Goal: Communication & Community: Participate in discussion

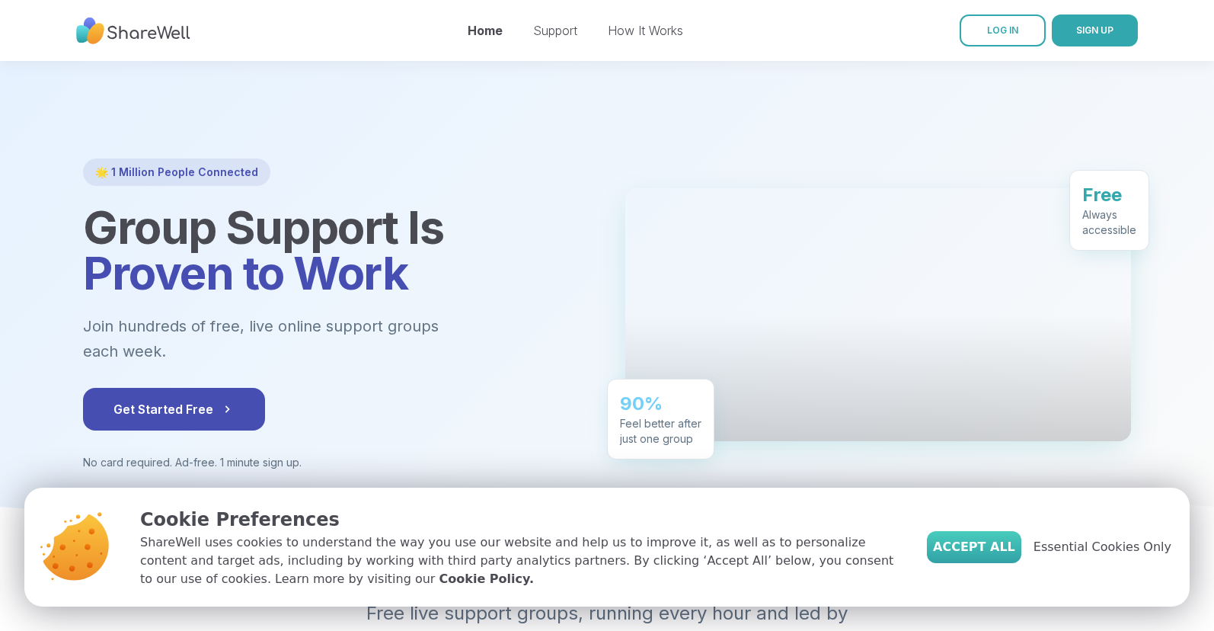
click at [981, 538] on span "Accept All" at bounding box center [974, 547] width 82 height 18
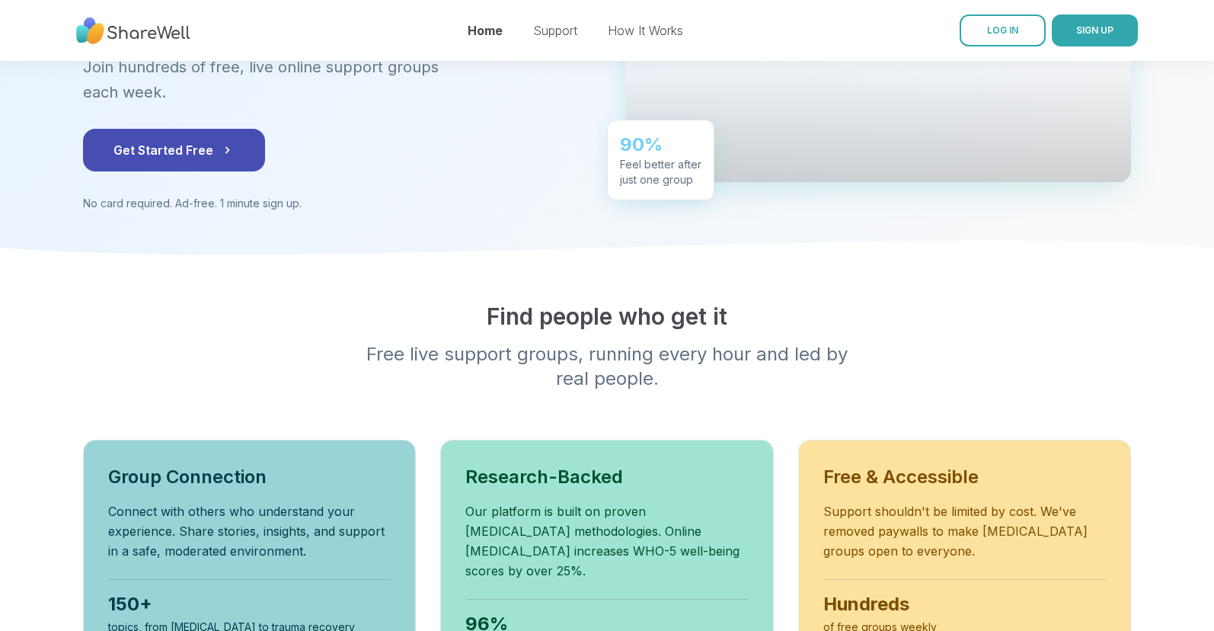
scroll to position [102, 0]
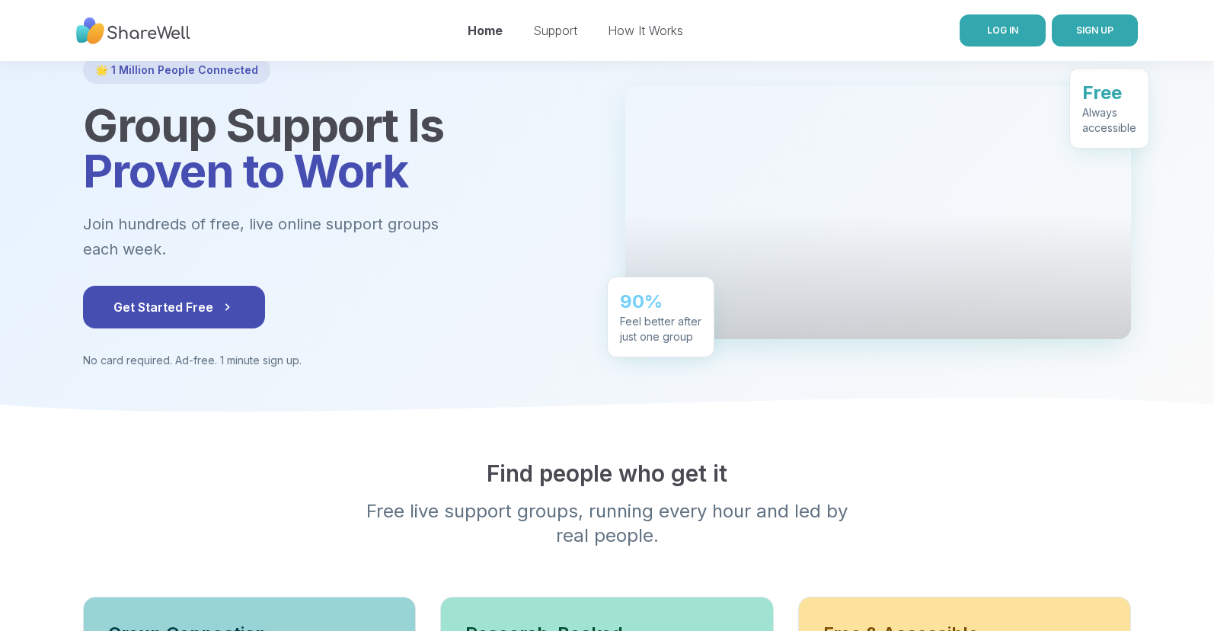
click at [969, 29] on link "LOG IN" at bounding box center [1003, 30] width 86 height 32
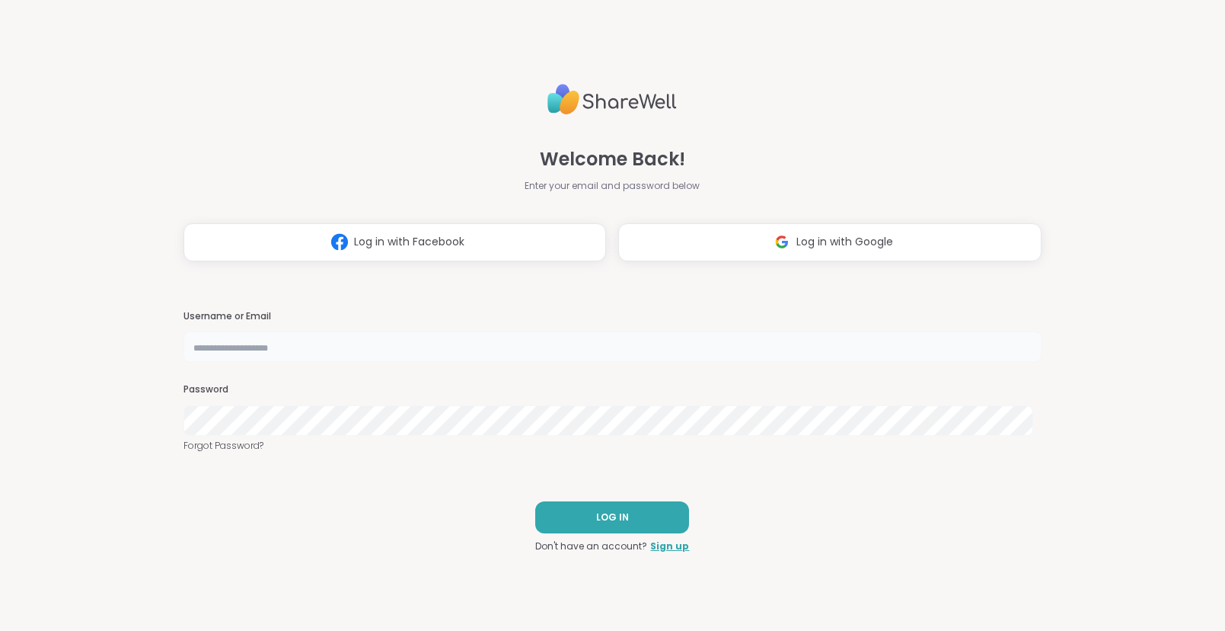
type input "**********"
click at [864, 249] on span "Log in with Google" at bounding box center [845, 242] width 97 height 16
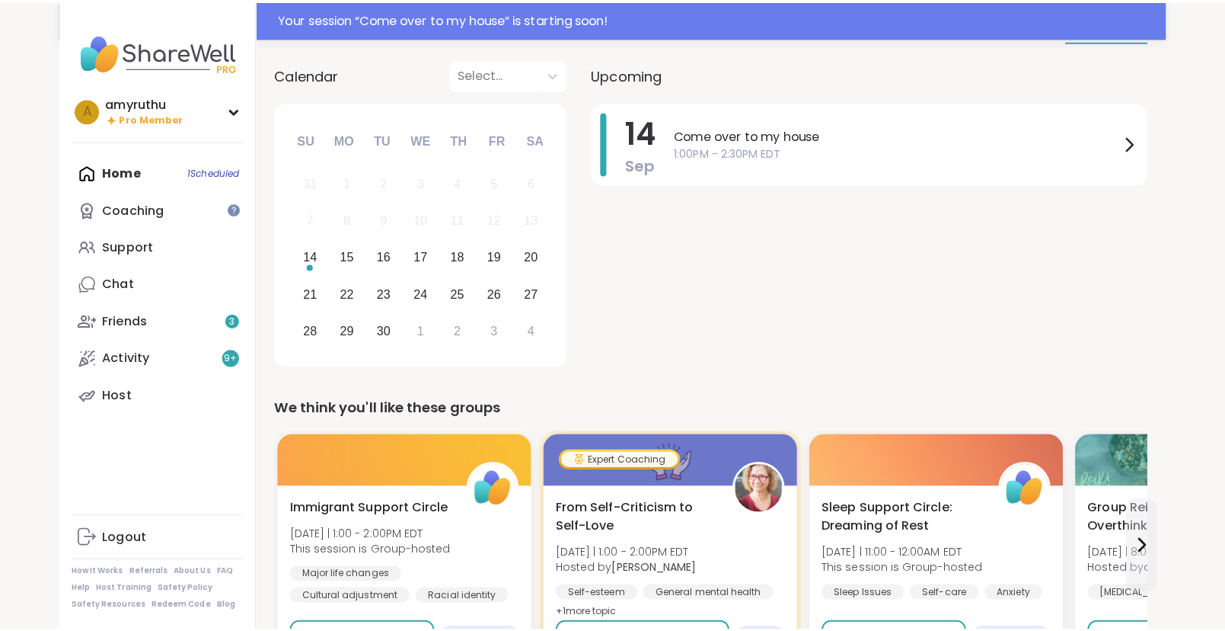
scroll to position [104, 0]
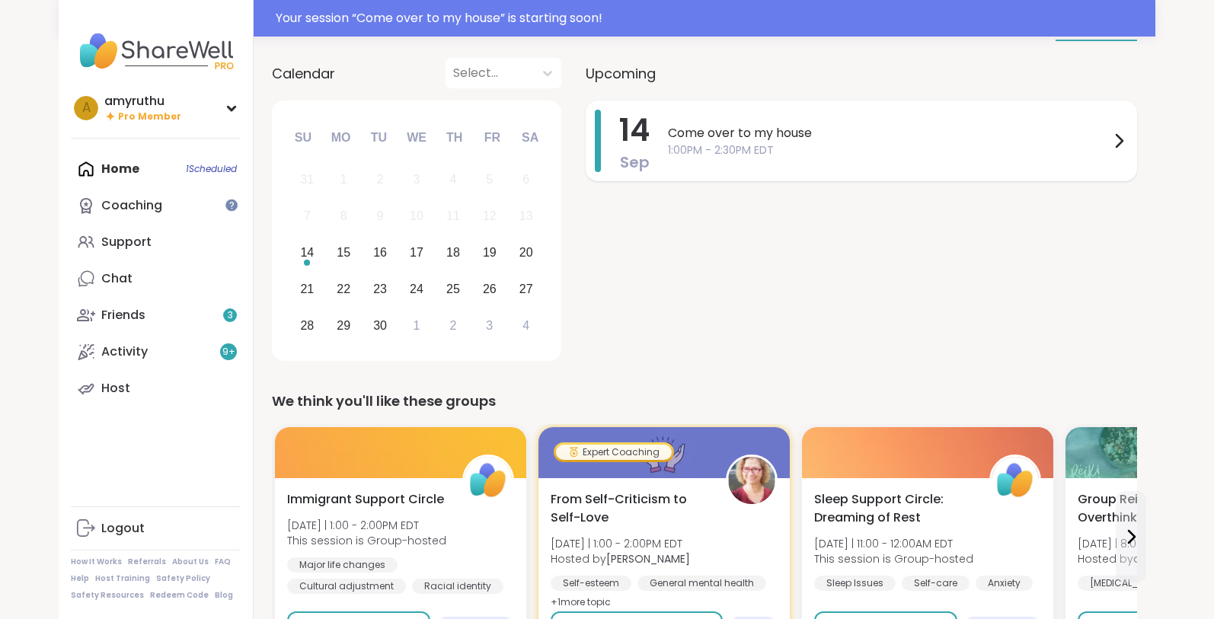
click at [1114, 139] on icon at bounding box center [1119, 141] width 18 height 18
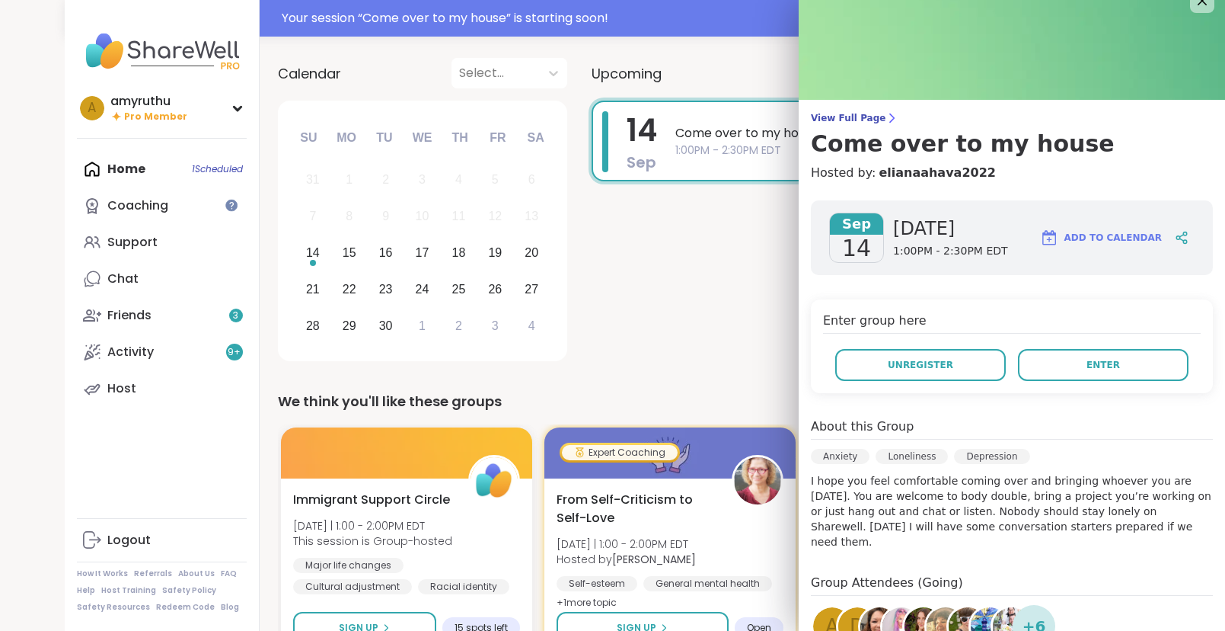
scroll to position [0, 0]
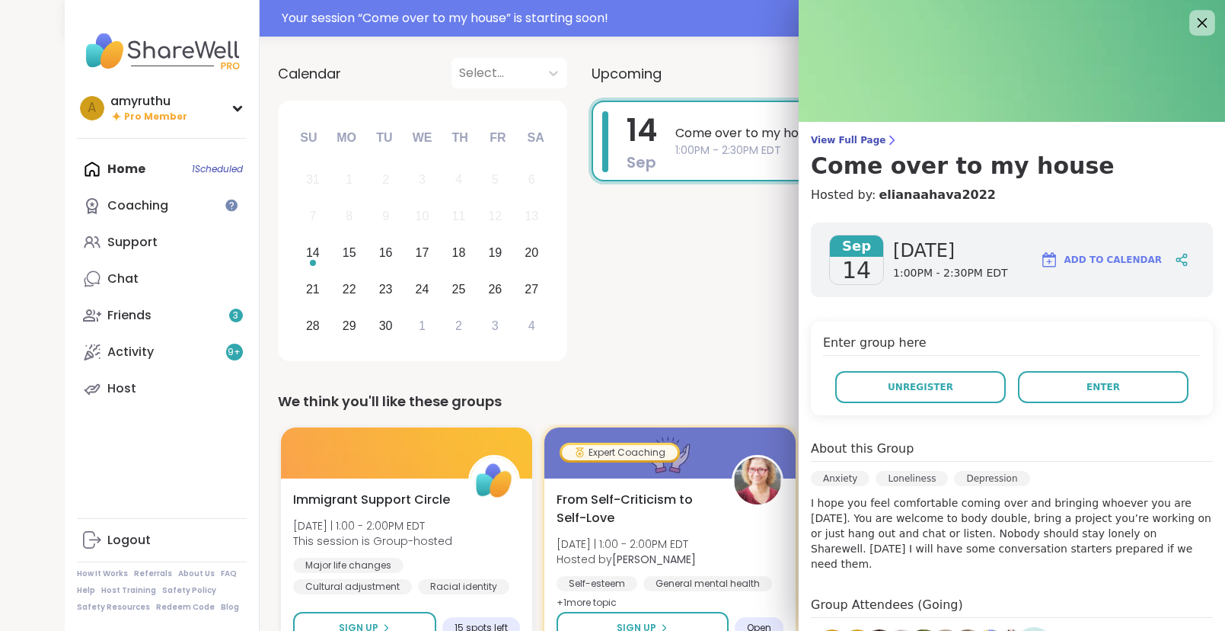
click at [1193, 14] on icon at bounding box center [1202, 22] width 19 height 19
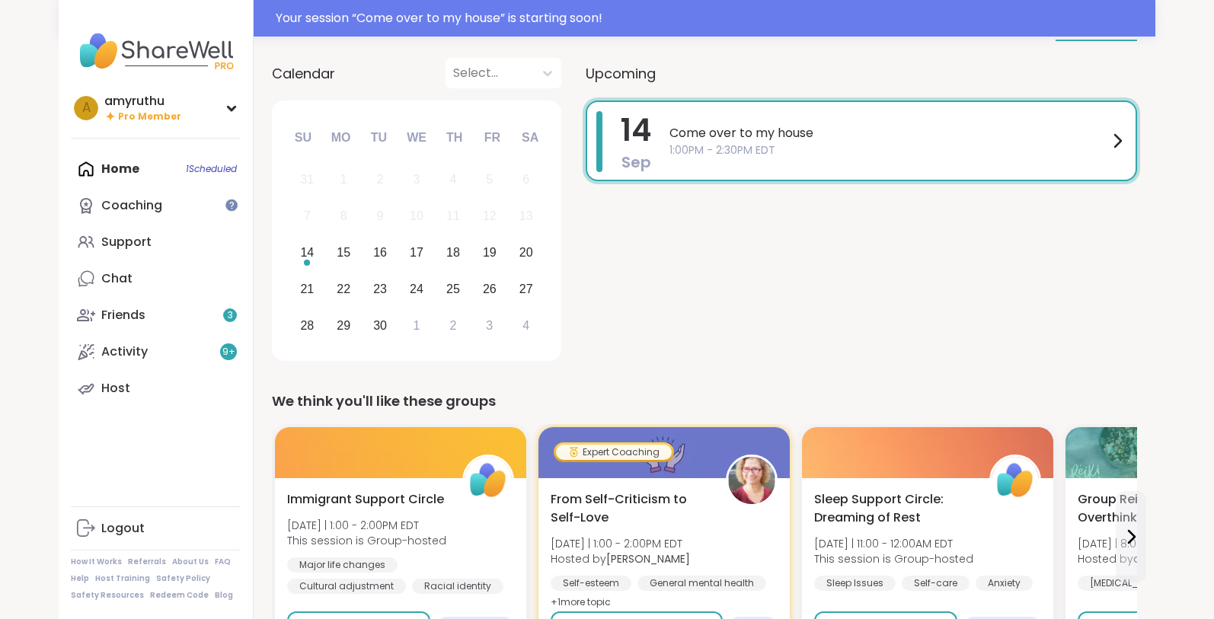
click at [1110, 133] on icon at bounding box center [1117, 141] width 18 height 18
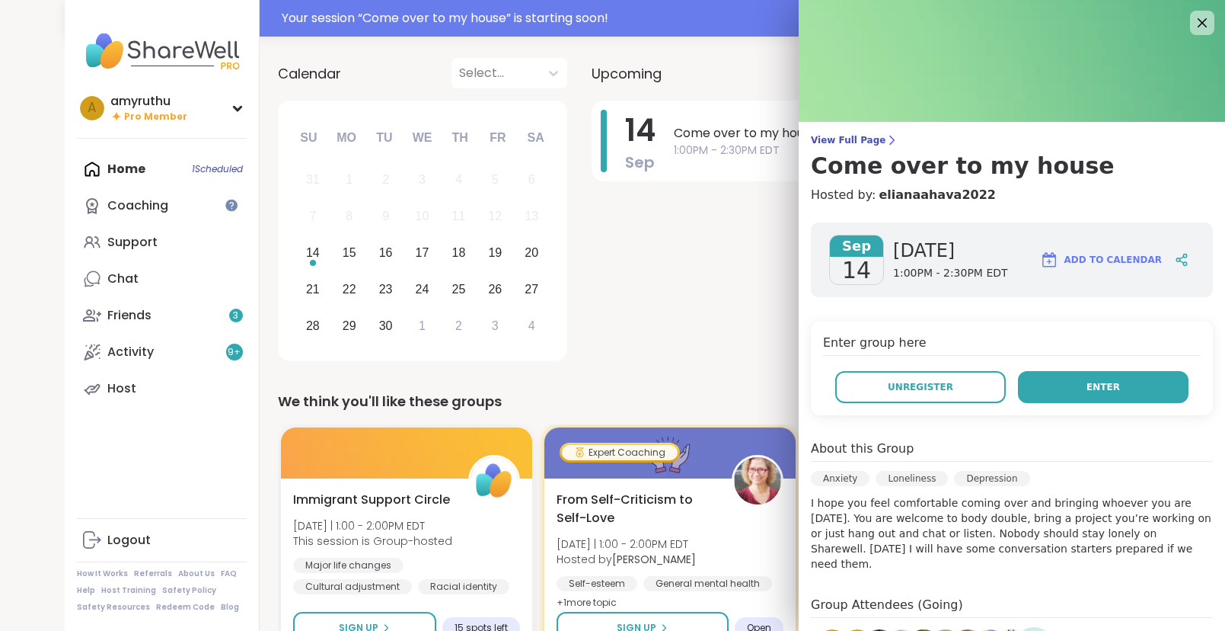
click at [1049, 379] on button "Enter" at bounding box center [1103, 387] width 171 height 32
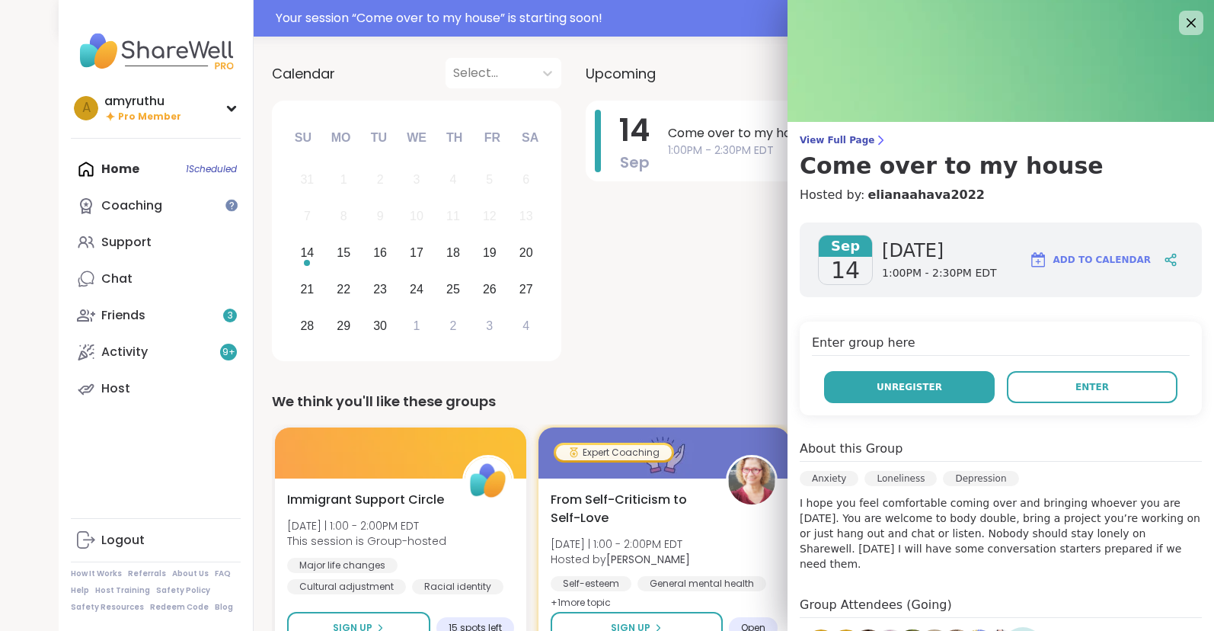
click at [938, 376] on button "Unregister" at bounding box center [909, 387] width 171 height 32
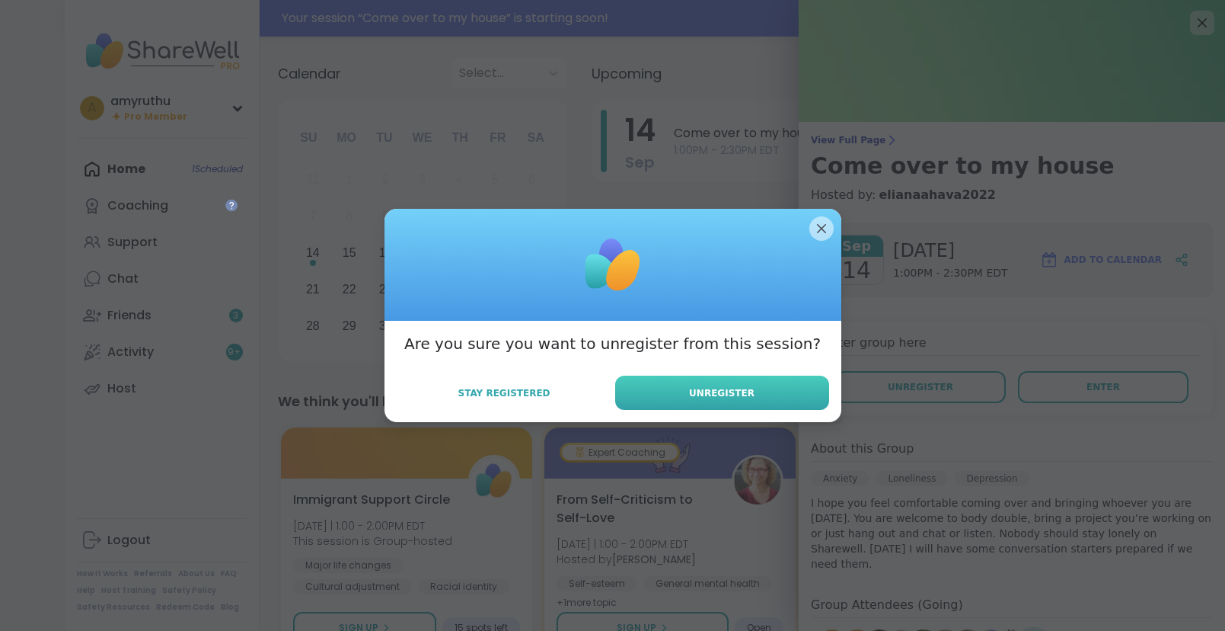
click at [708, 404] on button "Unregister" at bounding box center [722, 392] width 214 height 34
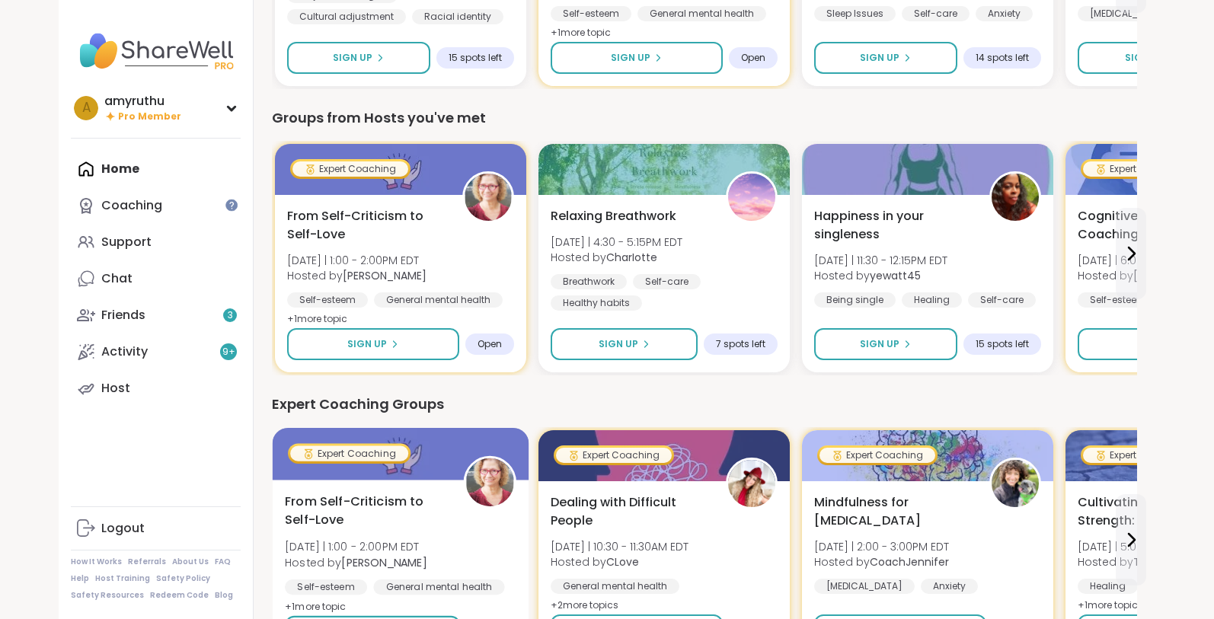
scroll to position [397, 0]
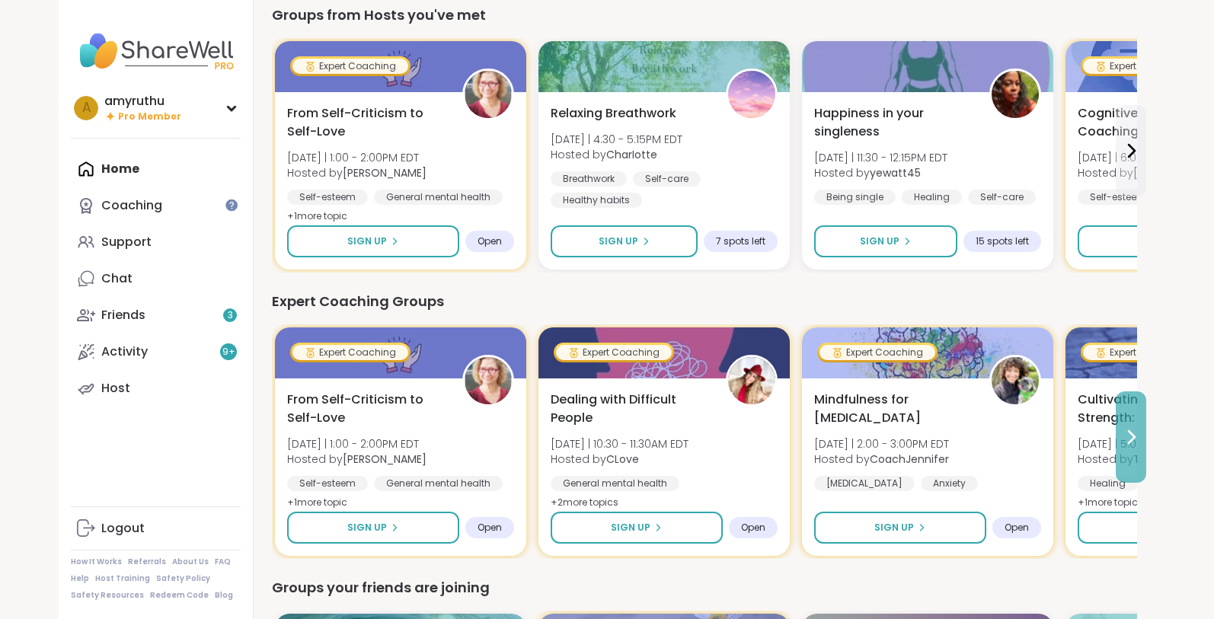
click at [1136, 433] on icon at bounding box center [1131, 437] width 18 height 18
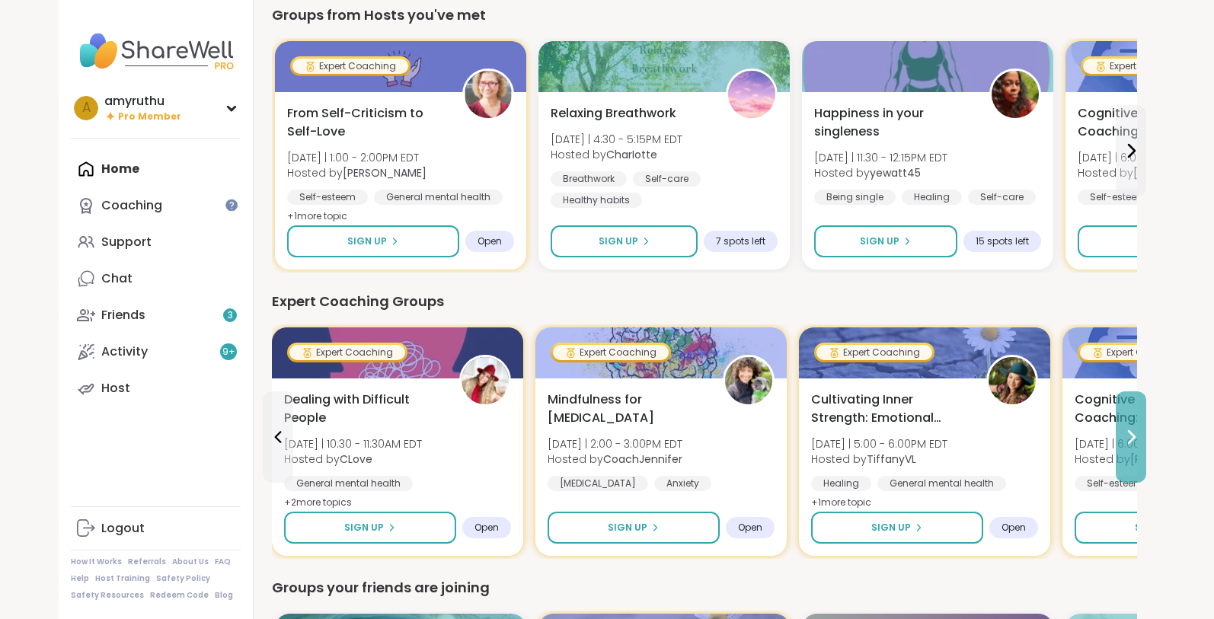
click at [1126, 436] on icon at bounding box center [1131, 437] width 18 height 18
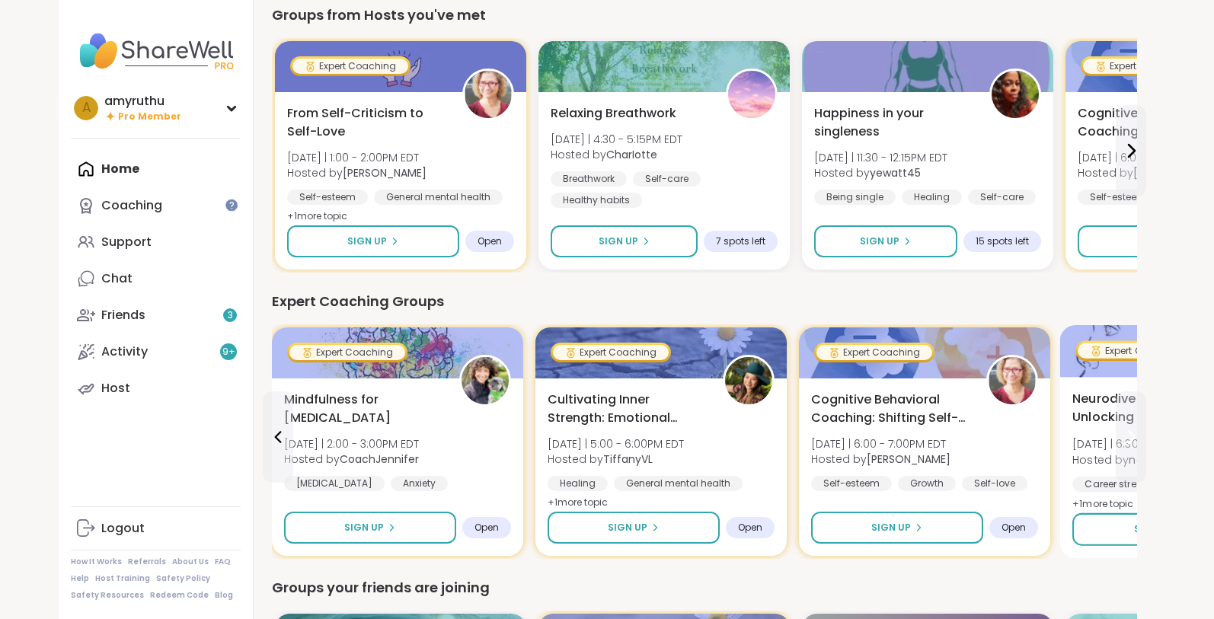
drag, startPoint x: 1108, startPoint y: 445, endPoint x: 1098, endPoint y: 451, distance: 11.2
click at [1098, 451] on div "[DATE] | 6:30 - 7:30PM EDT Hosted by [PERSON_NAME]" at bounding box center [1144, 451] width 144 height 31
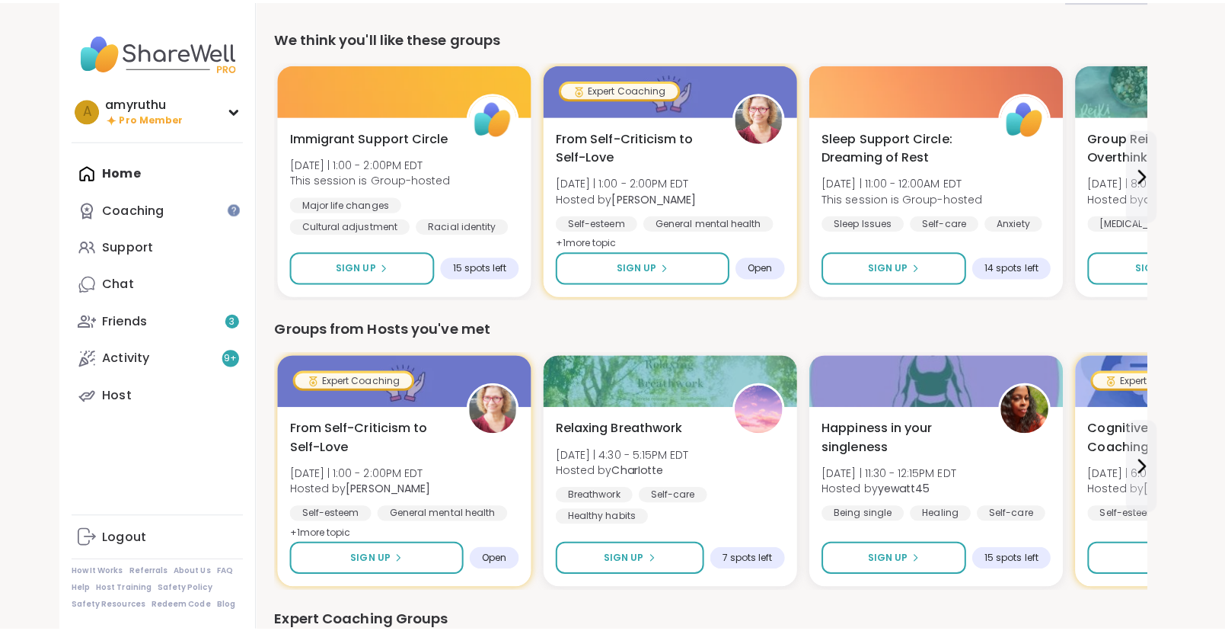
scroll to position [0, 0]
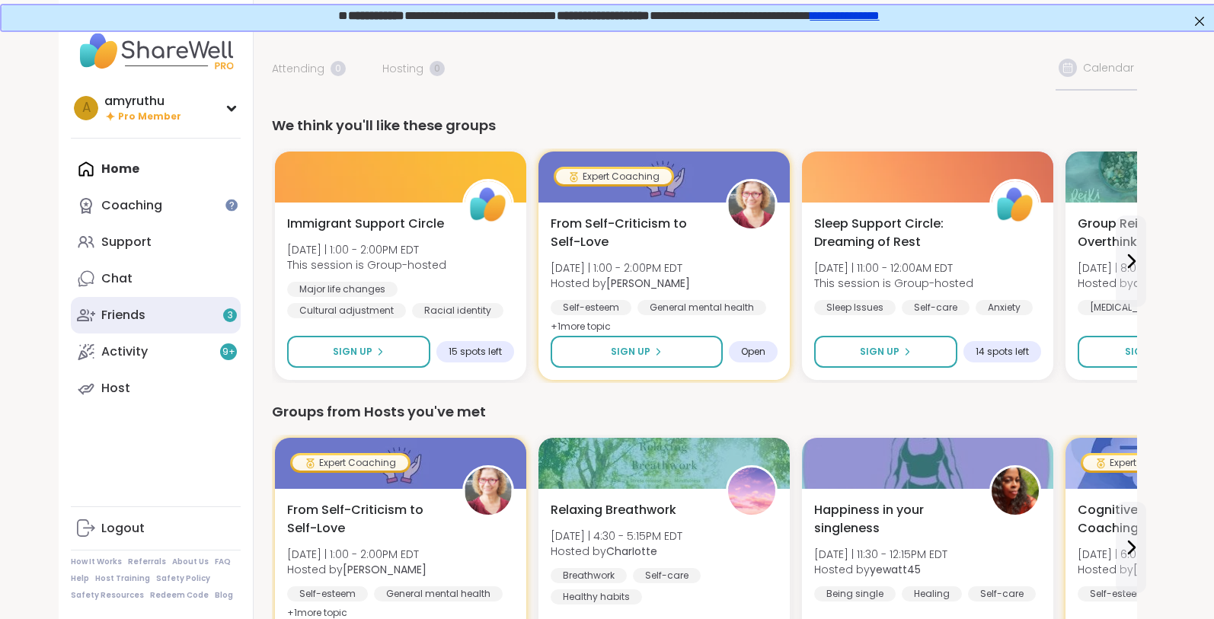
click at [176, 321] on link "Friends 3" at bounding box center [156, 315] width 170 height 37
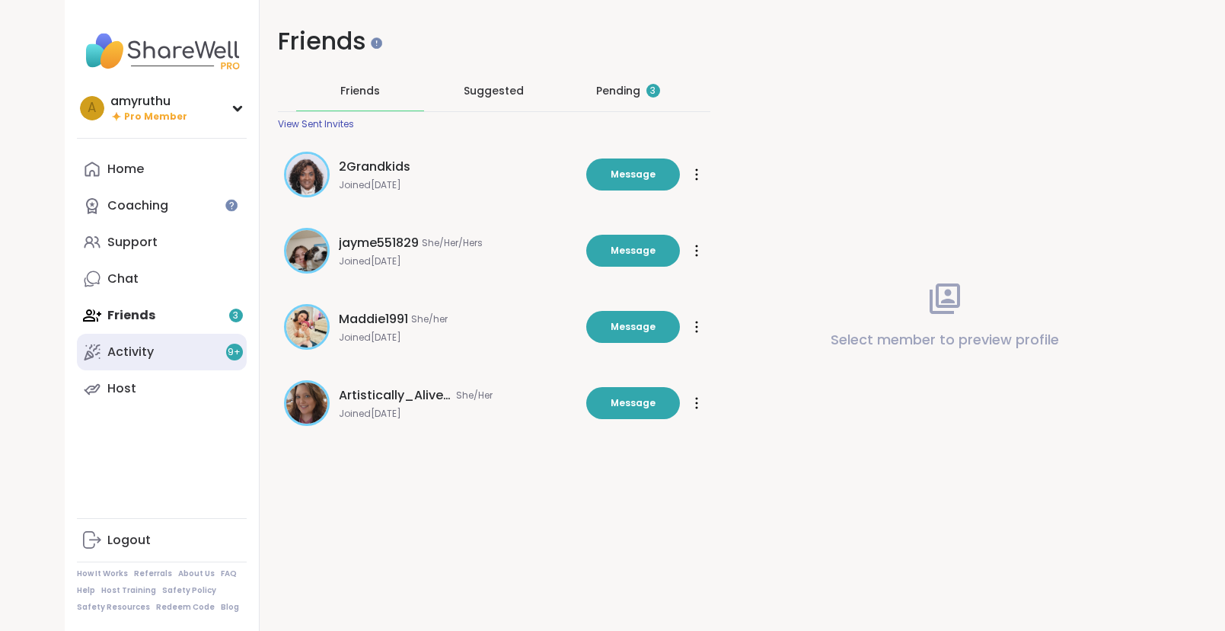
click at [164, 334] on link "Activity 9 +" at bounding box center [162, 352] width 170 height 37
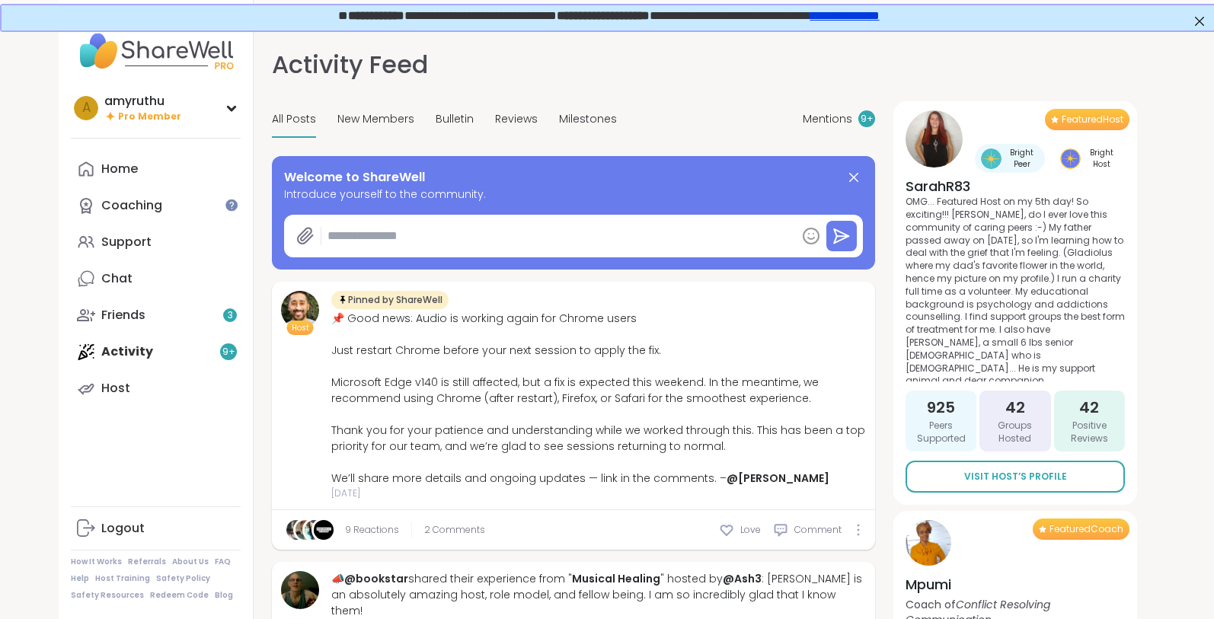
type textarea "*"
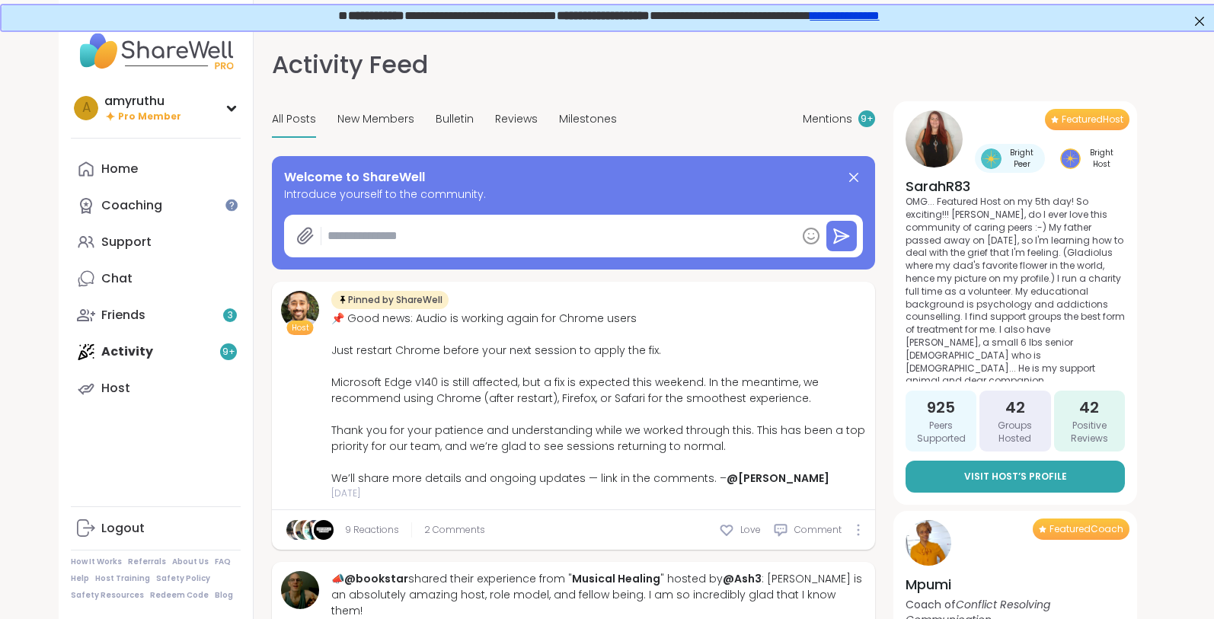
scroll to position [37, 0]
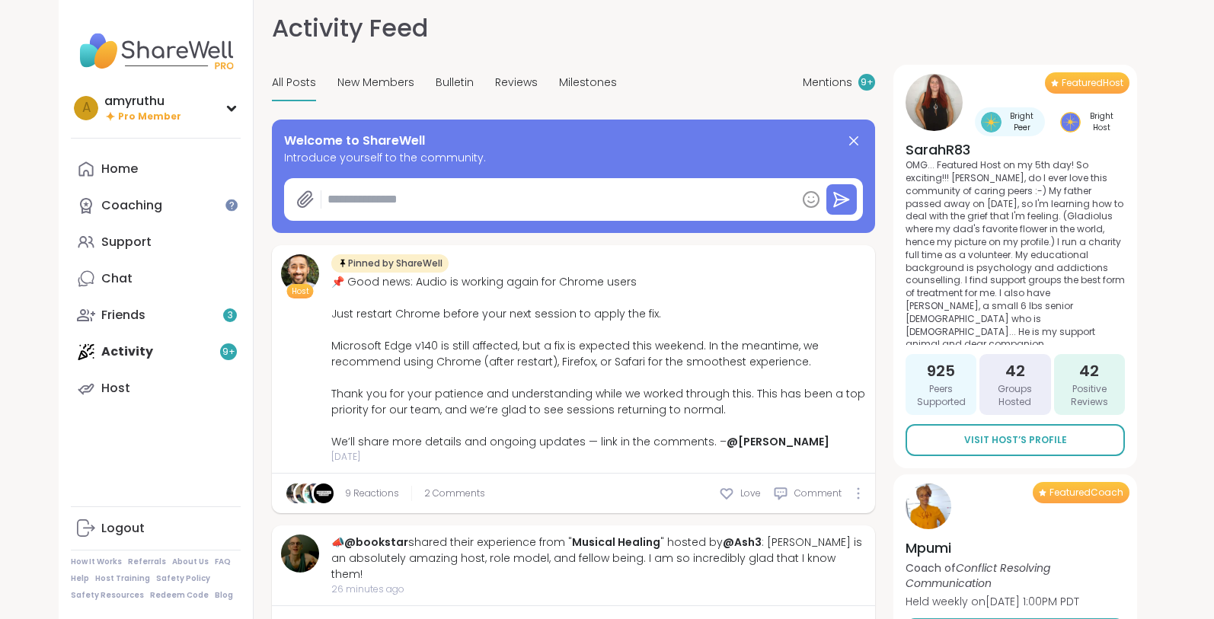
click at [155, 358] on div "Home Coaching Support Chat Friends 3 Activity 9 + Host" at bounding box center [156, 279] width 170 height 256
click at [138, 346] on div "Home Coaching Support Chat Friends 3 Activity 9 + Host" at bounding box center [156, 279] width 170 height 256
click at [193, 353] on div "Home Coaching Support Chat Friends 3 Activity 9 + Host" at bounding box center [156, 279] width 170 height 256
click at [110, 346] on div "Home Coaching Support Chat Friends 3 Activity 9 + Host" at bounding box center [156, 279] width 170 height 256
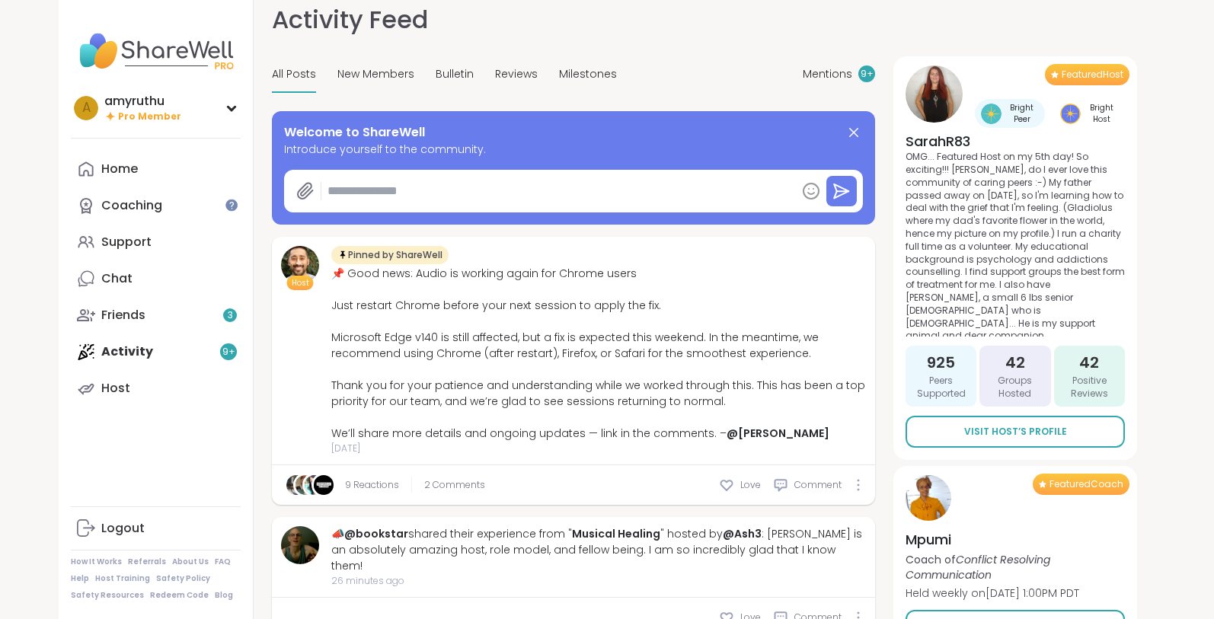
scroll to position [0, 0]
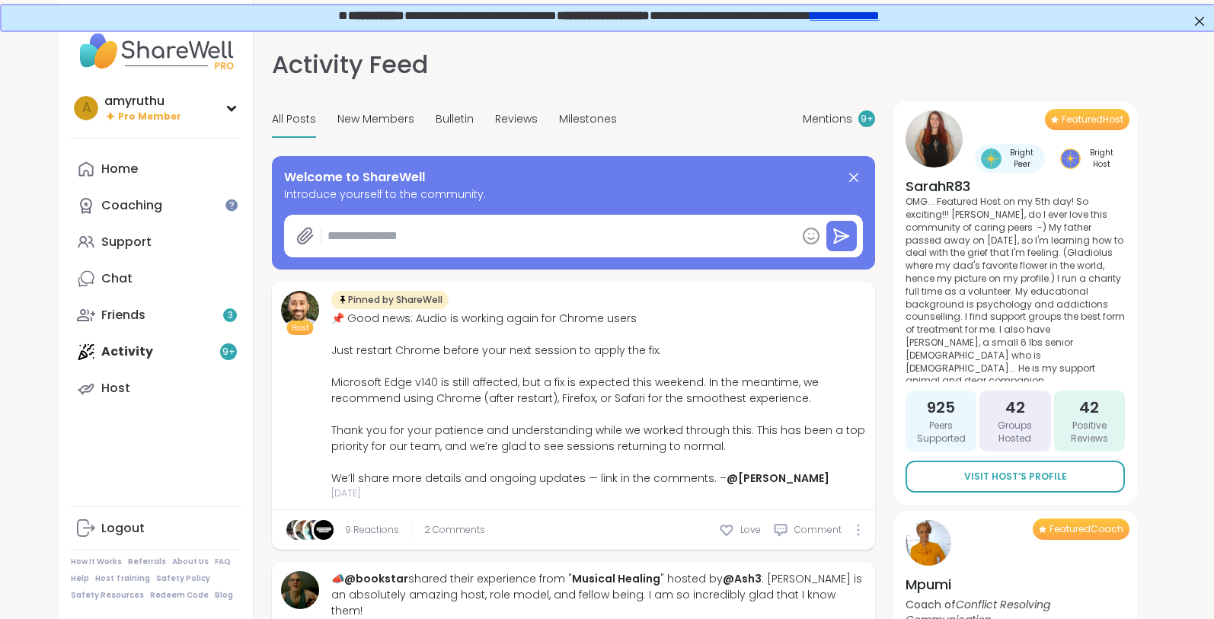
click at [129, 351] on div "Home Coaching Support Chat Friends 3 Activity 9 + Host" at bounding box center [156, 279] width 170 height 256
